Goal: Check status: Check status

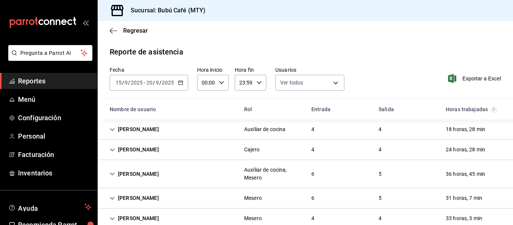
scroll to position [45, 0]
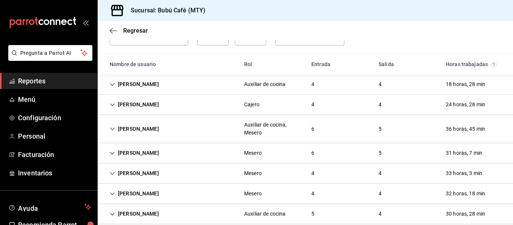
click at [35, 82] on span "Reportes" at bounding box center [54, 81] width 73 height 10
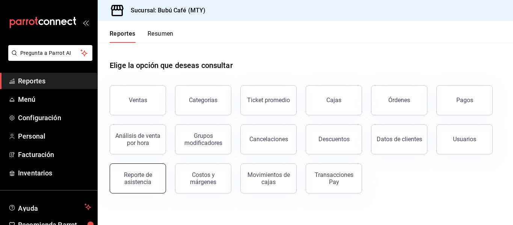
click at [136, 185] on div "Reporte de asistencia" at bounding box center [138, 178] width 47 height 14
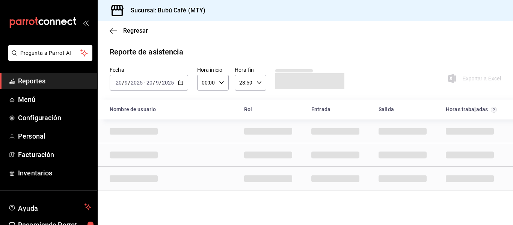
click at [183, 82] on div "[DATE] [DATE] - [DATE] [DATE]" at bounding box center [149, 83] width 79 height 16
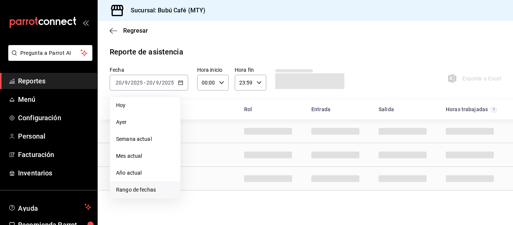
click at [134, 184] on li "Rango de fechas" at bounding box center [145, 189] width 70 height 17
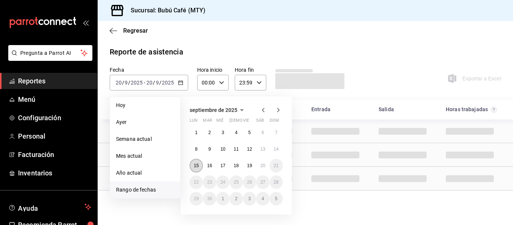
click at [199, 166] on button "15" at bounding box center [196, 166] width 13 height 14
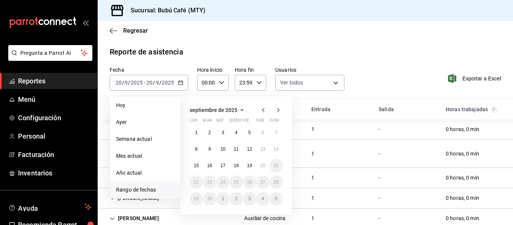
click at [263, 170] on button "20" at bounding box center [262, 166] width 13 height 14
click at [197, 161] on button "15" at bounding box center [196, 166] width 13 height 14
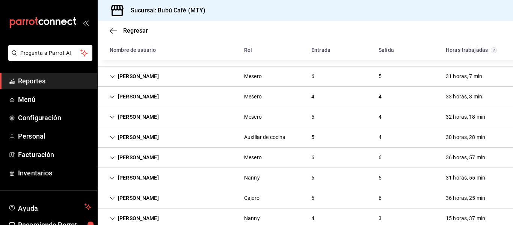
scroll to position [138, 0]
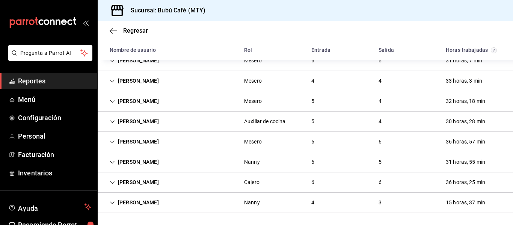
click at [152, 201] on div "[PERSON_NAME]" at bounding box center [134, 203] width 61 height 14
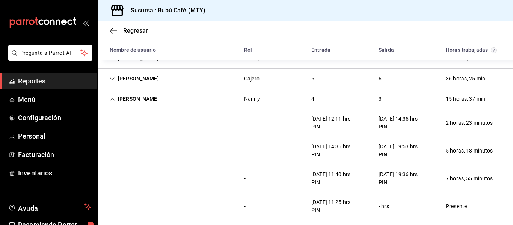
scroll to position [248, 0]
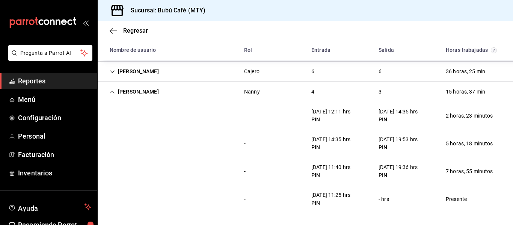
click at [163, 97] on div "[PERSON_NAME]" at bounding box center [134, 92] width 61 height 14
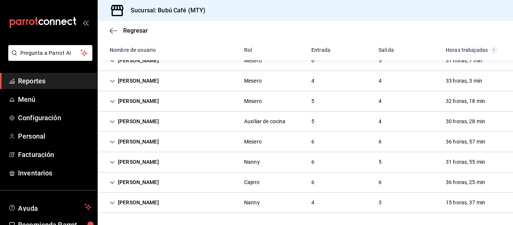
scroll to position [138, 0]
click at [148, 179] on div "[PERSON_NAME]" at bounding box center [134, 182] width 61 height 14
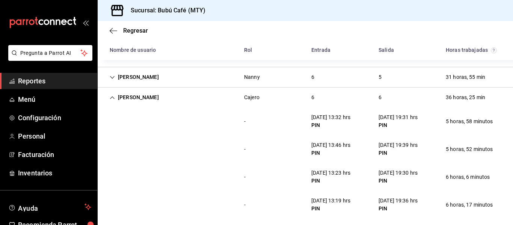
scroll to position [222, 0]
click at [142, 100] on div "[PERSON_NAME]" at bounding box center [134, 98] width 61 height 14
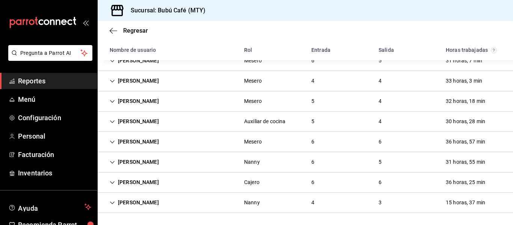
scroll to position [138, 0]
click at [131, 157] on div "[PERSON_NAME]" at bounding box center [134, 162] width 61 height 14
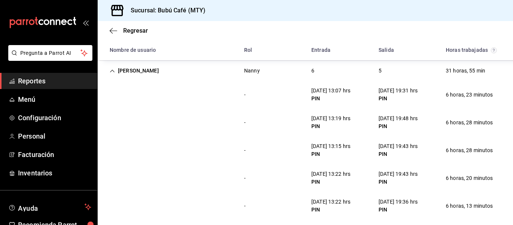
scroll to position [229, 0]
click at [128, 70] on div "[PERSON_NAME]" at bounding box center [134, 70] width 61 height 14
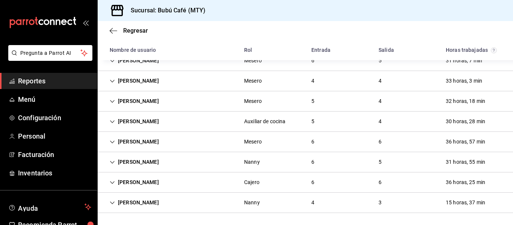
scroll to position [138, 0]
click at [134, 139] on div "[PERSON_NAME]" at bounding box center [134, 142] width 61 height 14
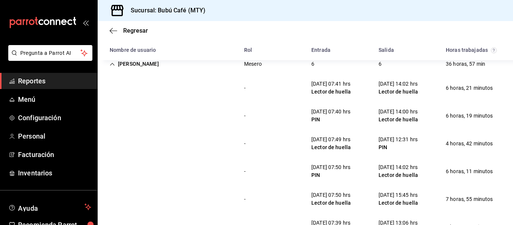
scroll to position [216, 0]
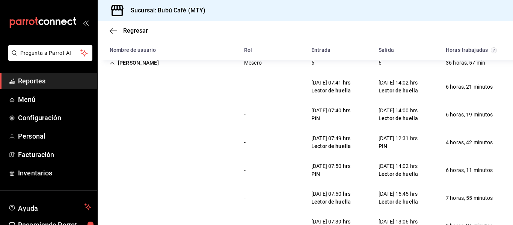
click at [130, 63] on div "[PERSON_NAME]" at bounding box center [134, 63] width 61 height 14
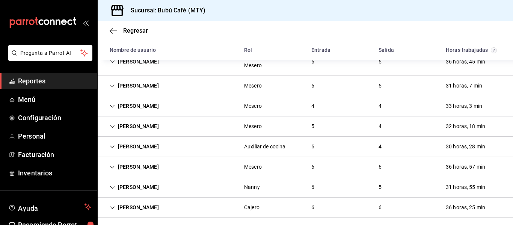
scroll to position [112, 0]
click at [165, 148] on div "[PERSON_NAME]" at bounding box center [134, 147] width 61 height 14
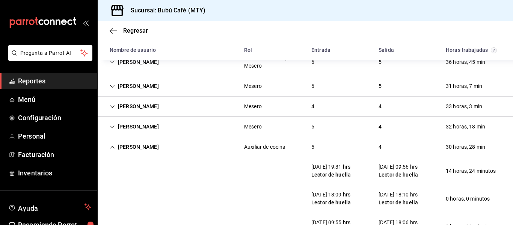
click at [165, 148] on div "[PERSON_NAME]" at bounding box center [134, 147] width 61 height 14
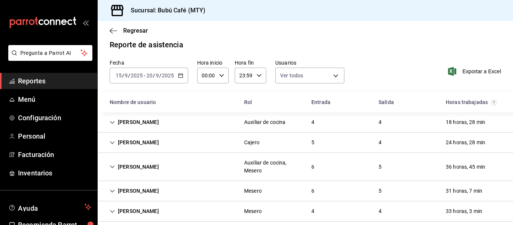
scroll to position [6, 0]
